Goal: Task Accomplishment & Management: Complete application form

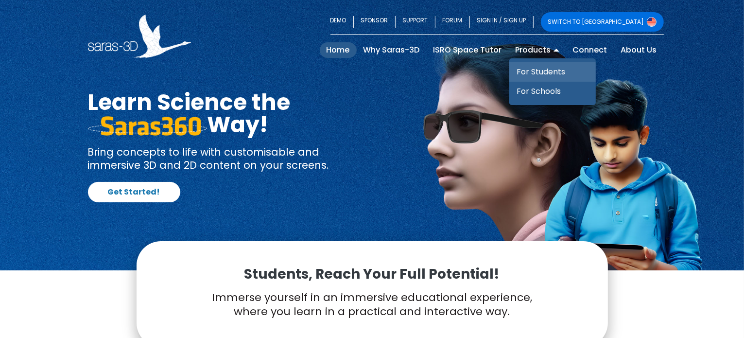
click at [547, 71] on link "For Students" at bounding box center [552, 71] width 86 height 19
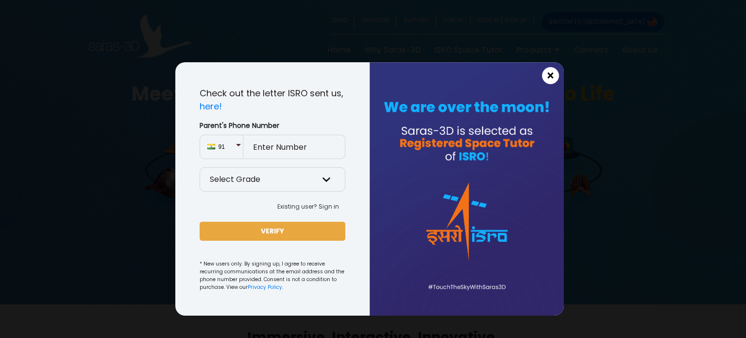
click at [548, 75] on span "×" at bounding box center [551, 75] width 8 height 13
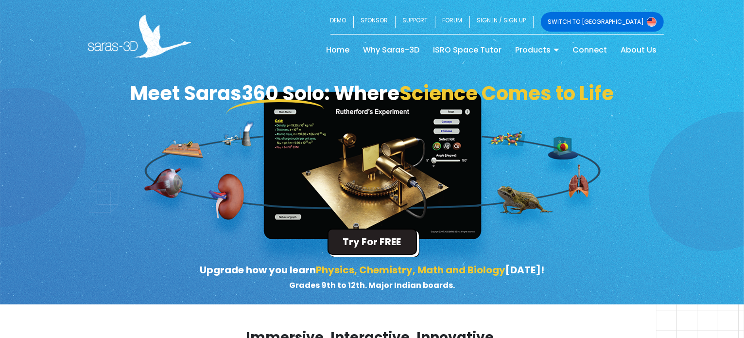
click at [391, 235] on button "Try For FREE" at bounding box center [371, 241] width 89 height 26
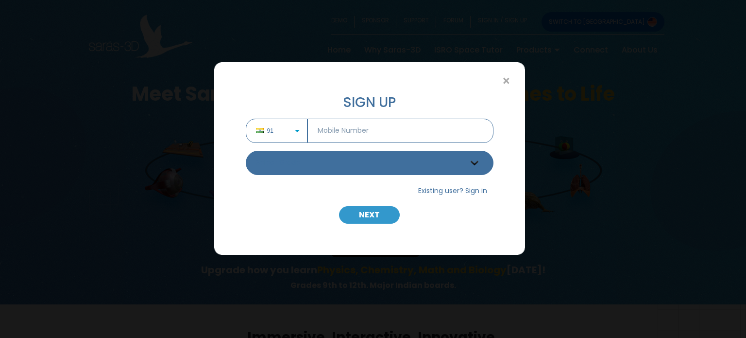
click at [339, 139] on input "text" at bounding box center [401, 131] width 186 height 24
type input "7990839029"
click at [365, 163] on select "Select Grade Grade 9 th Grade 10 th Grade 11 th Grade 12 th" at bounding box center [370, 163] width 248 height 24
select select "12"
click at [246, 151] on select "Select Grade Grade 9 th Grade 10 th Grade 11 th Grade 12 th" at bounding box center [370, 163] width 248 height 24
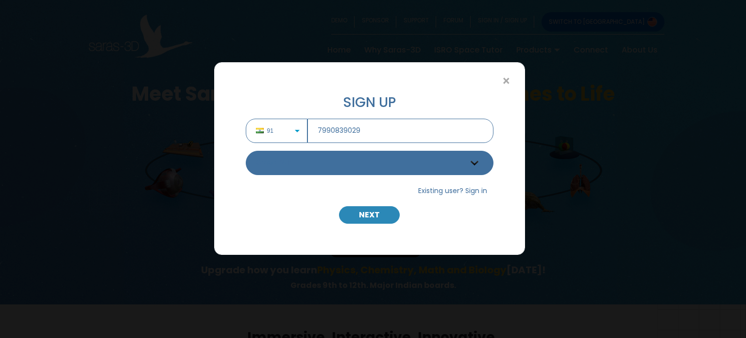
click at [362, 219] on button "NEXT" at bounding box center [369, 214] width 61 height 17
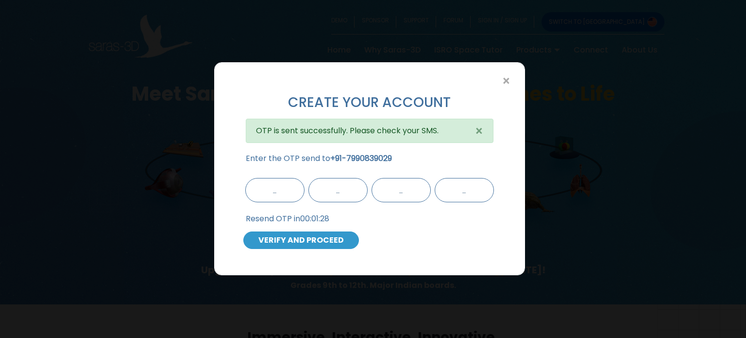
click at [281, 195] on input "text" at bounding box center [274, 190] width 59 height 24
type input "7"
type input "1"
type input "6"
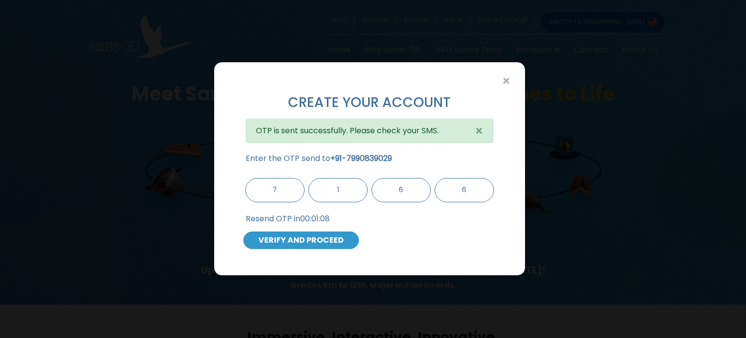
click at [297, 239] on button "VERIFY AND PROCEED" at bounding box center [301, 239] width 116 height 17
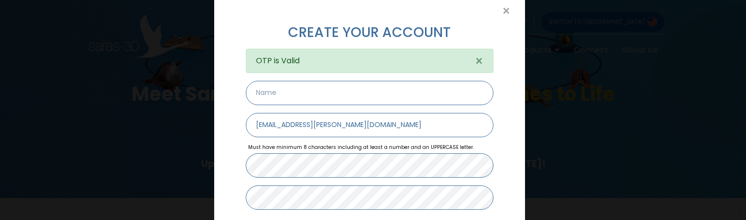
scroll to position [70, 0]
click at [292, 83] on input "text" at bounding box center [370, 93] width 248 height 24
type input "Siddarth"
click at [315, 124] on input "[EMAIL_ADDRESS][PERSON_NAME][DOMAIN_NAME]" at bounding box center [370, 125] width 248 height 24
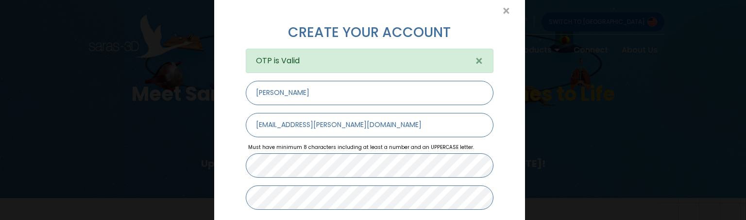
click at [315, 124] on input "[EMAIL_ADDRESS][PERSON_NAME][DOMAIN_NAME]" at bounding box center [370, 125] width 248 height 24
click at [283, 124] on input "[EMAIL_ADDRESS][PERSON_NAME][DOMAIN_NAME]" at bounding box center [370, 125] width 248 height 24
type input "sidkasundra33@gmail.com"
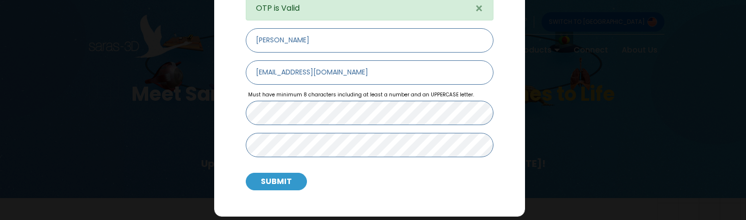
scroll to position [124, 0]
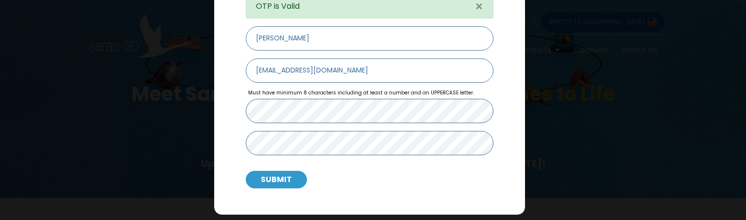
click at [284, 179] on button "SUBMIT" at bounding box center [276, 179] width 61 height 17
click at [288, 177] on button "SUBMIT" at bounding box center [276, 179] width 61 height 17
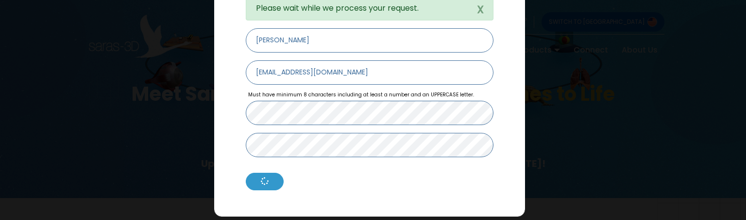
scroll to position [123, 0]
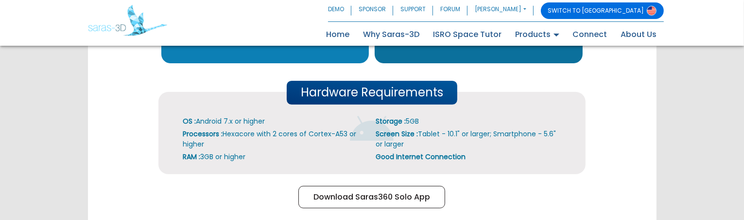
scroll to position [380, 0]
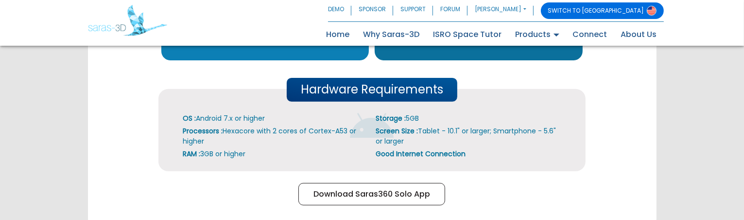
click at [99, 31] on img at bounding box center [127, 20] width 79 height 31
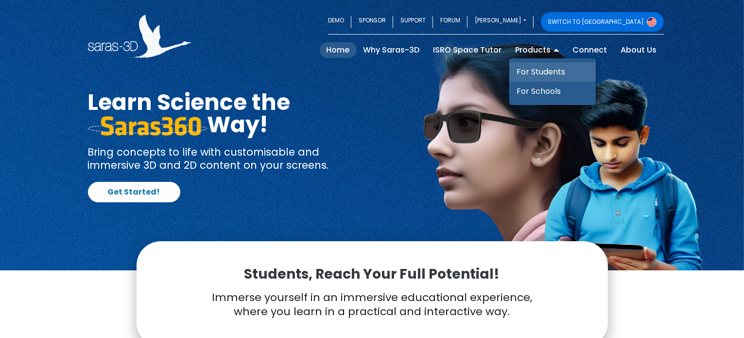
click at [525, 71] on link "For Students" at bounding box center [552, 71] width 86 height 19
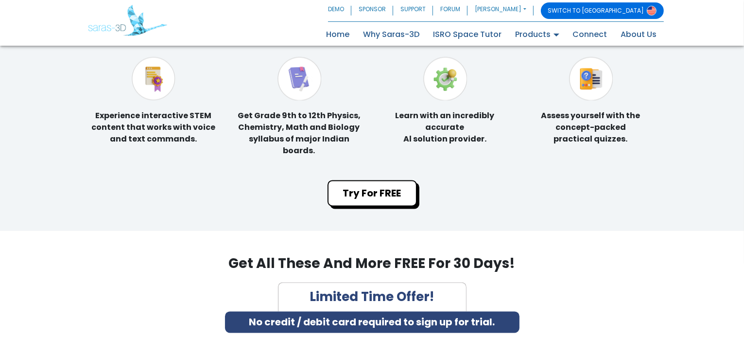
scroll to position [1922, 0]
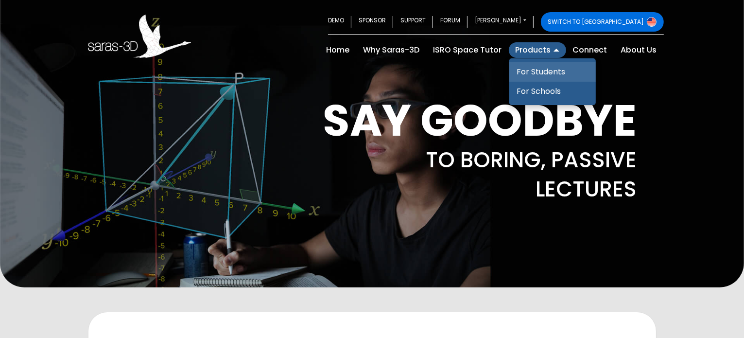
click at [536, 73] on link "For Students" at bounding box center [552, 71] width 86 height 19
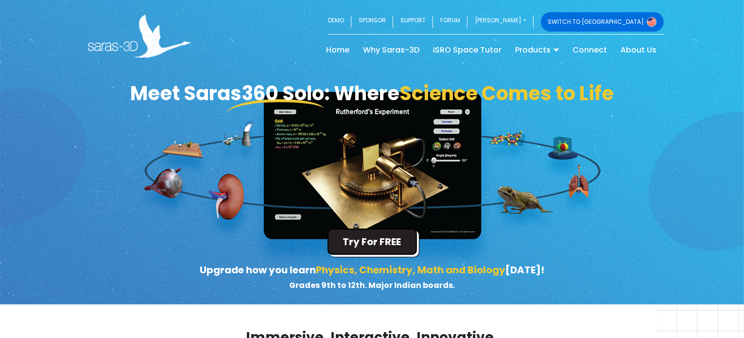
click at [394, 241] on button "Try For FREE" at bounding box center [371, 241] width 89 height 26
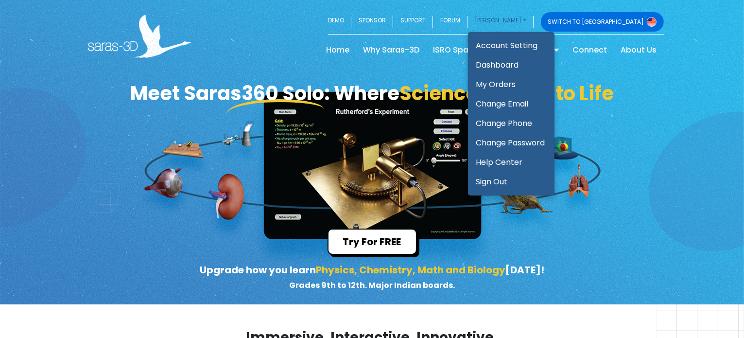
click at [533, 21] on link "SIDDARTH" at bounding box center [500, 21] width 66 height 19
click at [554, 181] on link "Sign Out" at bounding box center [511, 181] width 86 height 19
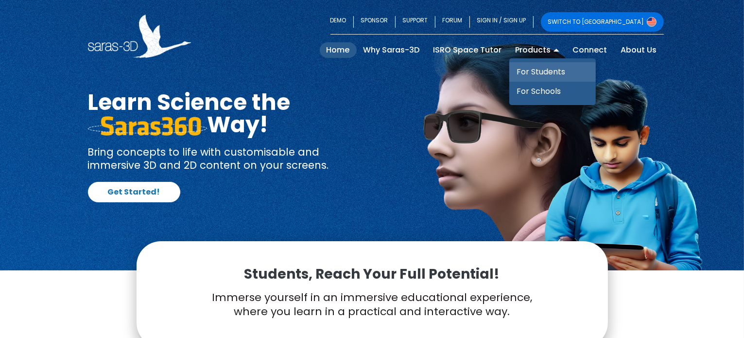
click at [541, 73] on link "For Students" at bounding box center [552, 71] width 86 height 19
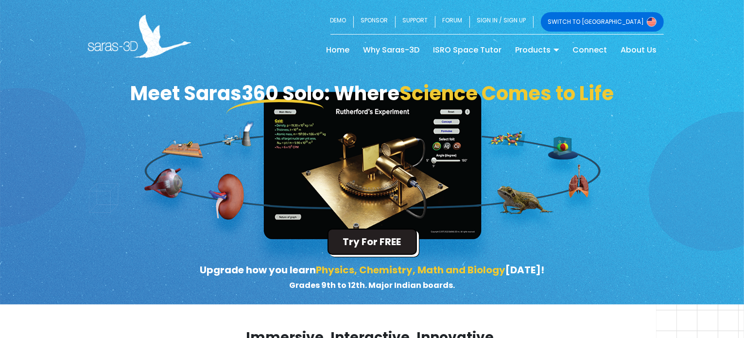
click at [394, 239] on button "Try For FREE" at bounding box center [371, 241] width 89 height 26
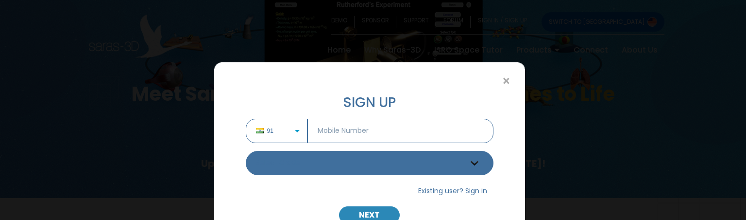
click at [356, 207] on button "NEXT" at bounding box center [369, 214] width 61 height 17
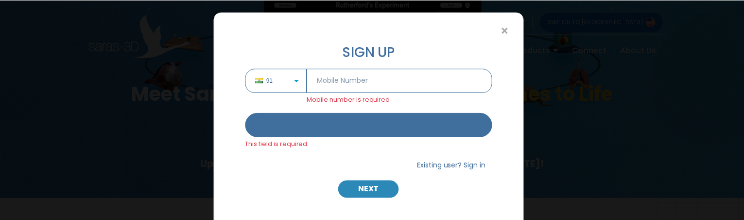
scroll to position [50, 0]
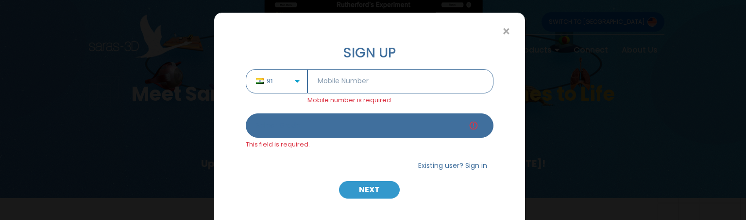
click at [295, 168] on div at bounding box center [304, 165] width 131 height 16
click at [505, 25] on span "×" at bounding box center [506, 31] width 8 height 13
